Goal: Book appointment/travel/reservation

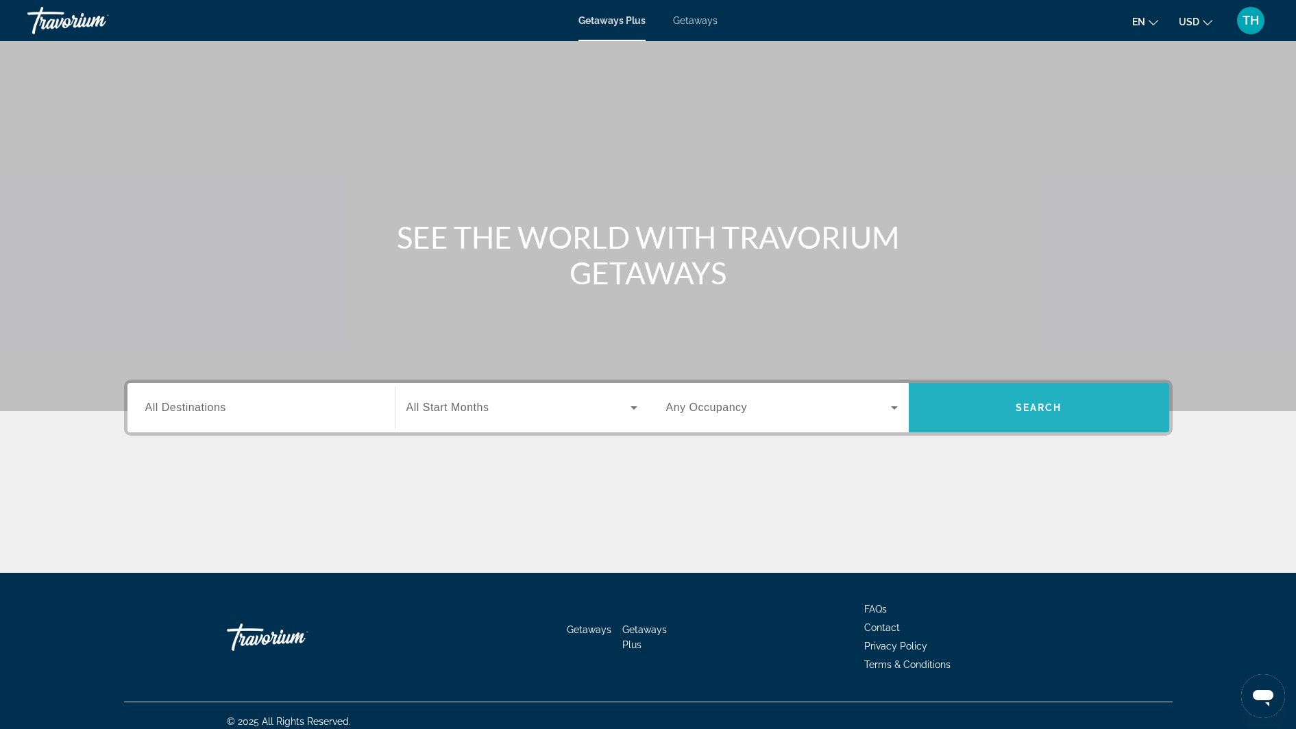
click at [973, 406] on span "Search" at bounding box center [1038, 407] width 260 height 33
click at [1055, 401] on span "Search" at bounding box center [1038, 407] width 260 height 33
